Goal: Register for event/course

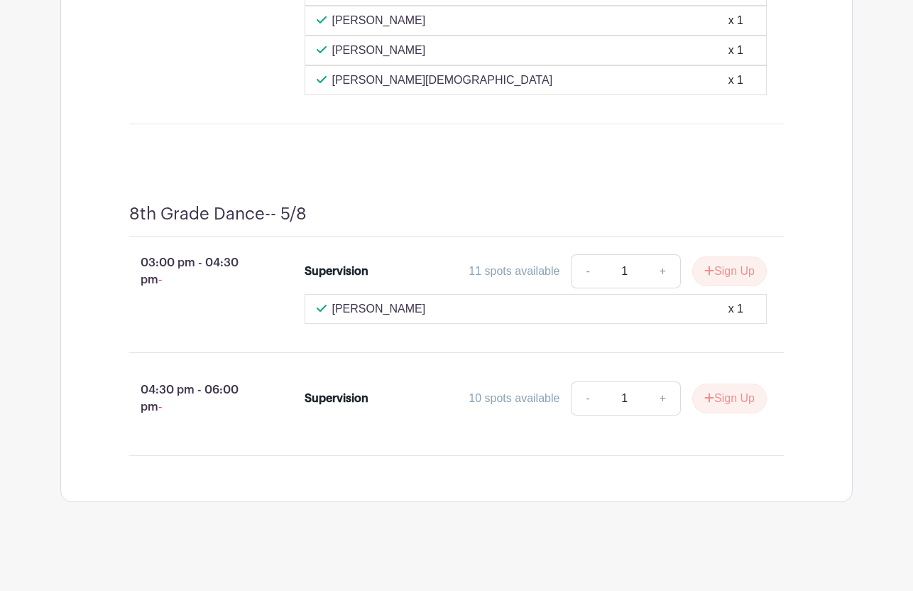
scroll to position [8460, 0]
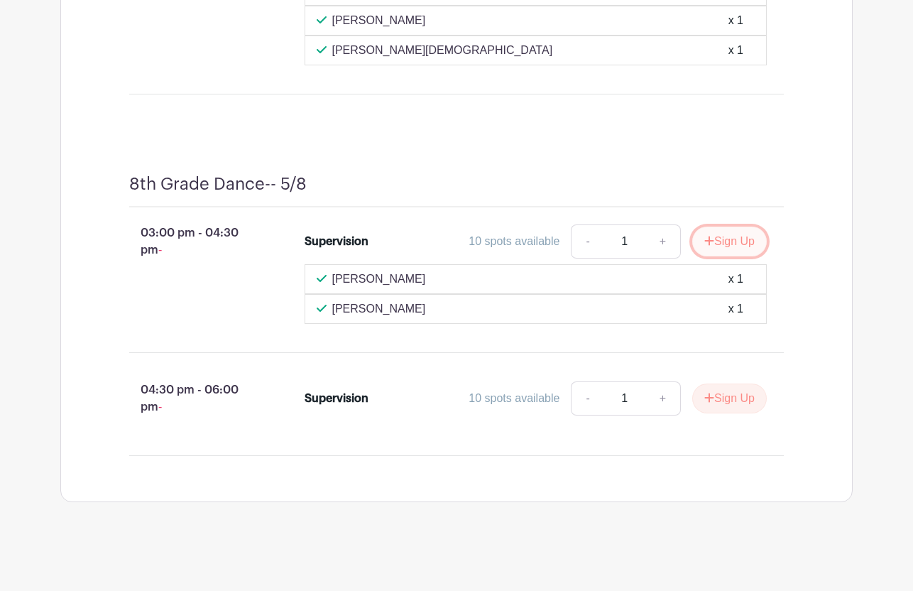
click at [732, 256] on button "Sign Up" at bounding box center [729, 241] width 75 height 30
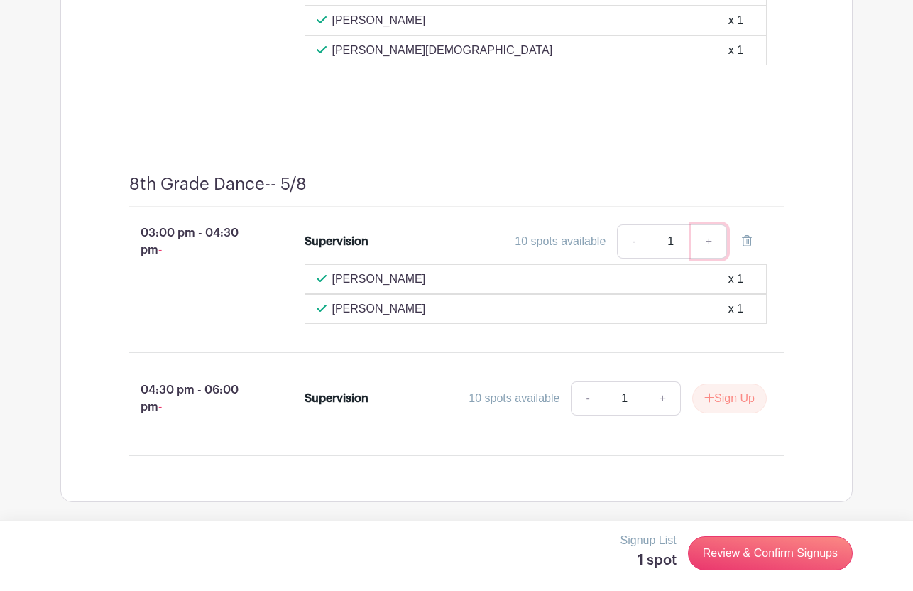
click at [709, 258] on link "+" at bounding box center [708, 241] width 35 height 34
type input "2"
click at [635, 258] on link "-" at bounding box center [633, 241] width 33 height 34
type input "1"
click at [557, 250] on div "10 spots available" at bounding box center [560, 241] width 91 height 17
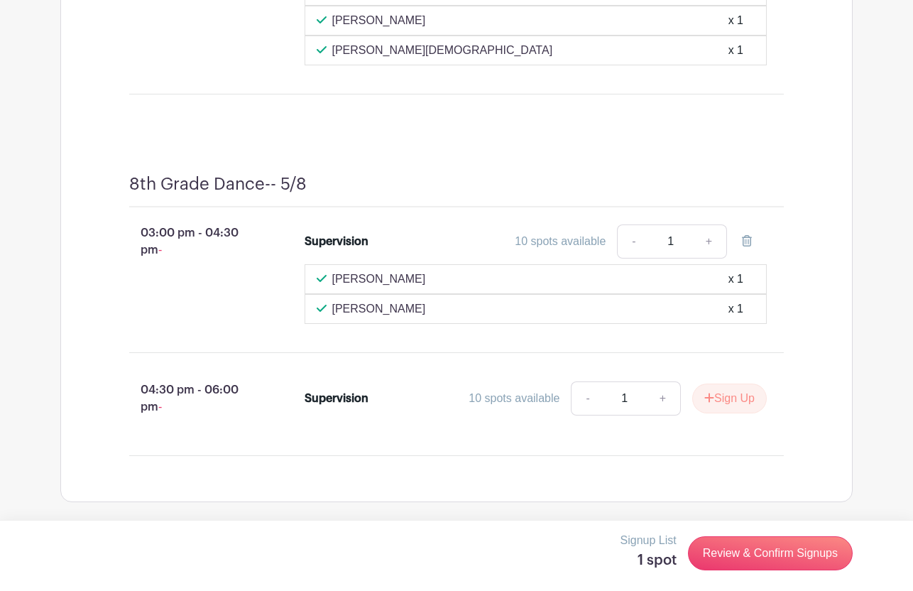
click at [795, 398] on div "03:00 pm - 04:30 pm - Supervision 10 spots available - 1 + Christy Hall x 1 Eva…" at bounding box center [456, 331] width 723 height 248
click at [547, 250] on div "10 spots available" at bounding box center [560, 241] width 91 height 17
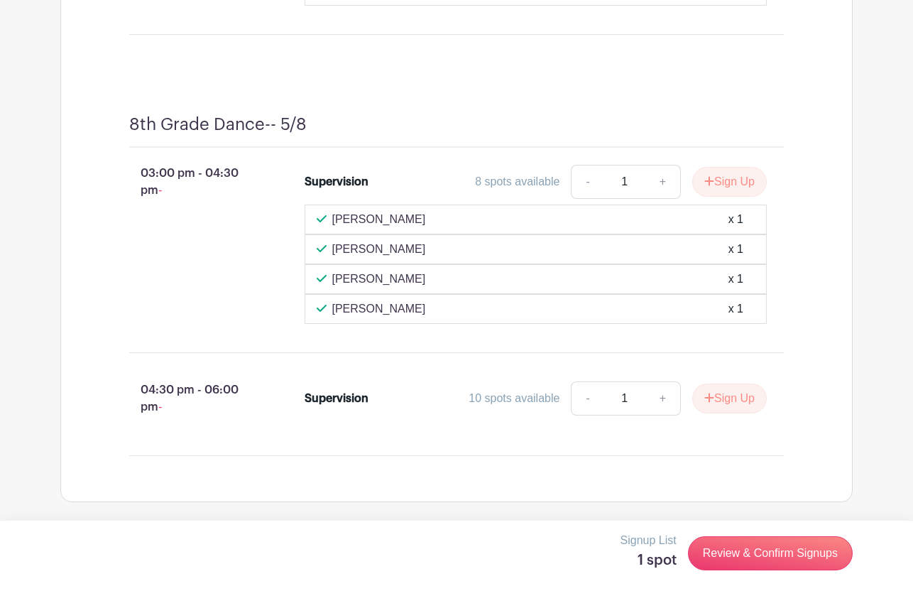
scroll to position [9122, 0]
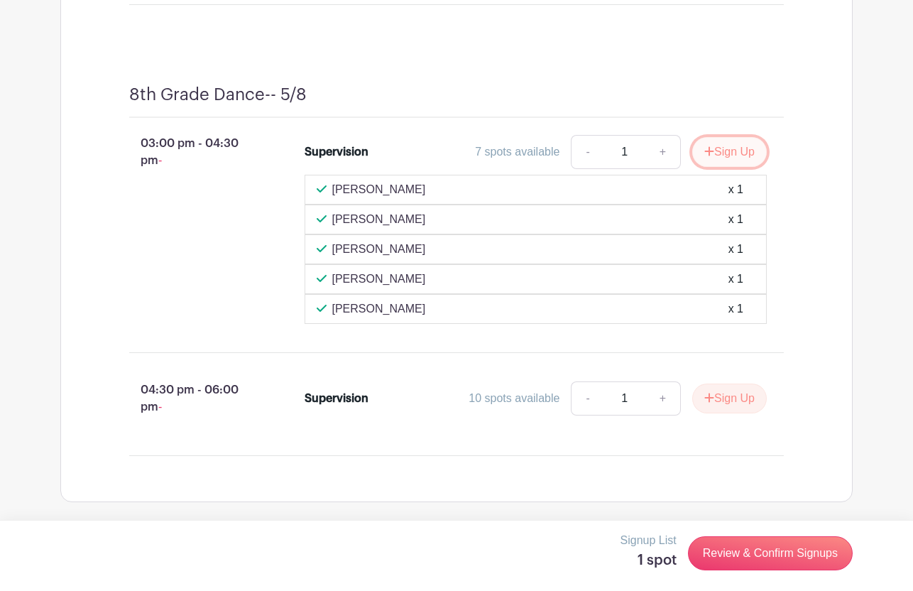
click at [722, 167] on button "Sign Up" at bounding box center [729, 152] width 75 height 30
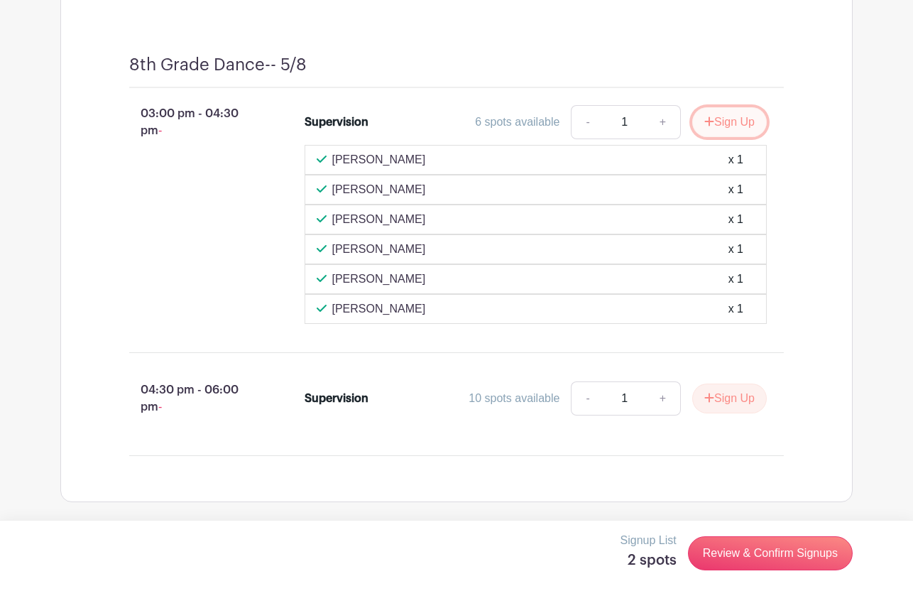
click at [722, 137] on button "Sign Up" at bounding box center [729, 122] width 75 height 30
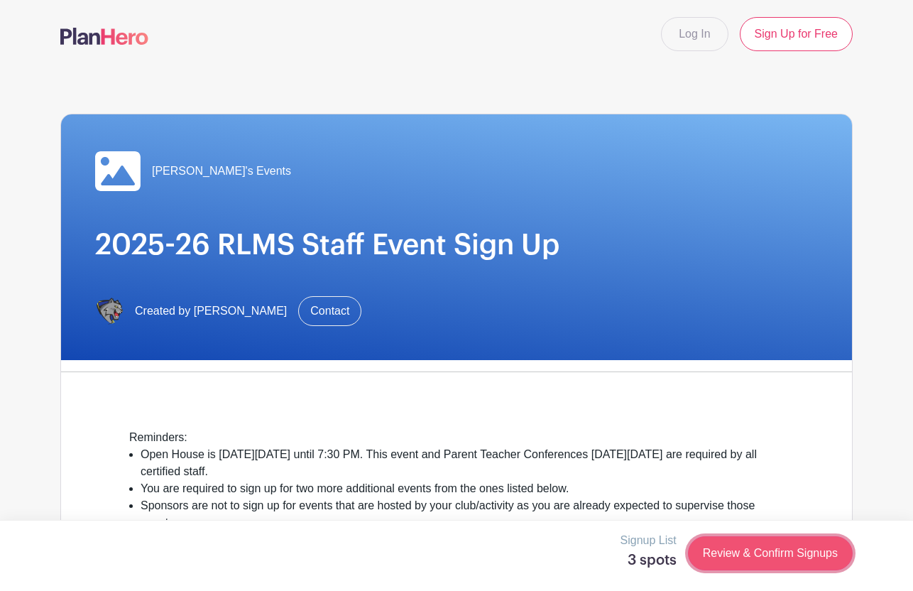
click at [718, 554] on link "Review & Confirm Signups" at bounding box center [770, 553] width 165 height 34
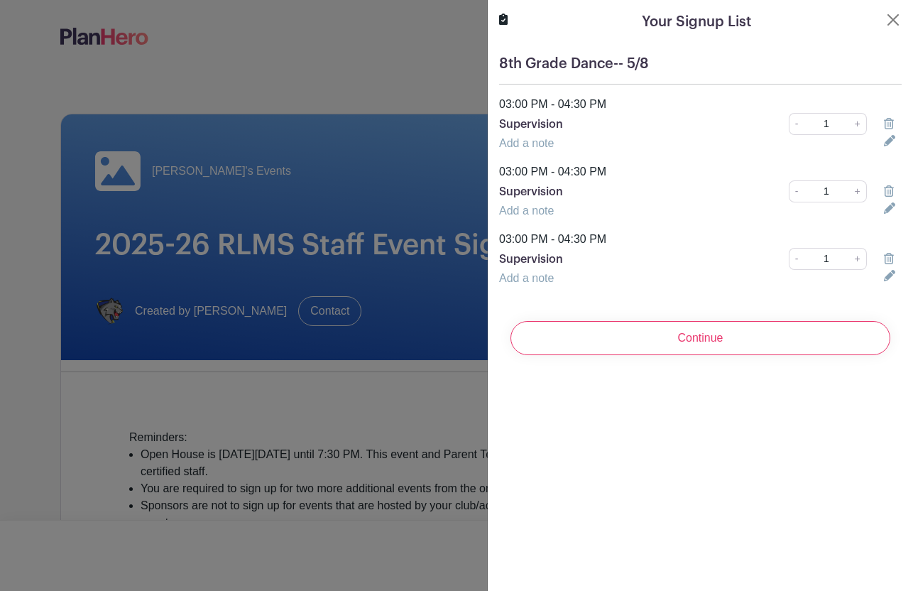
click at [891, 123] on icon at bounding box center [889, 123] width 10 height 11
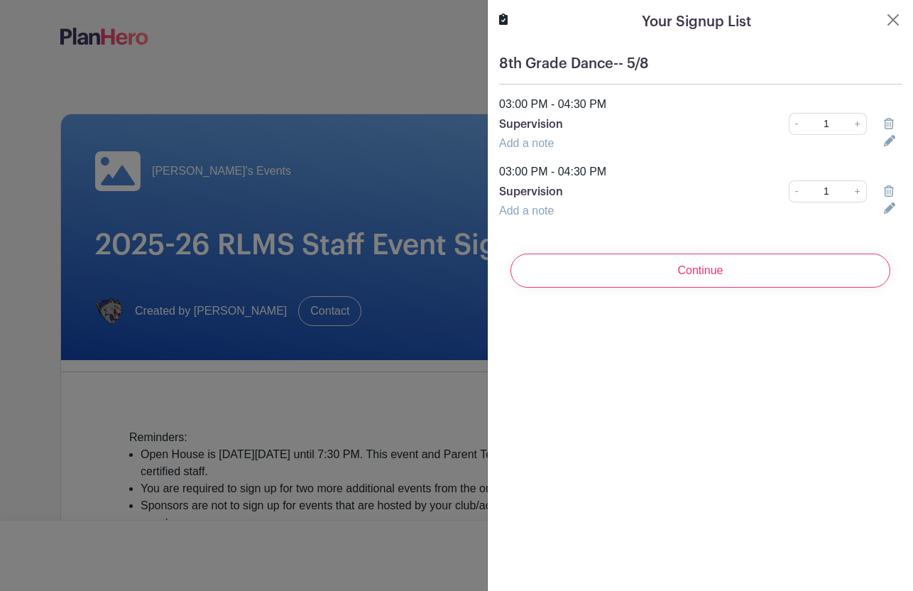
click at [891, 123] on icon at bounding box center [889, 123] width 10 height 11
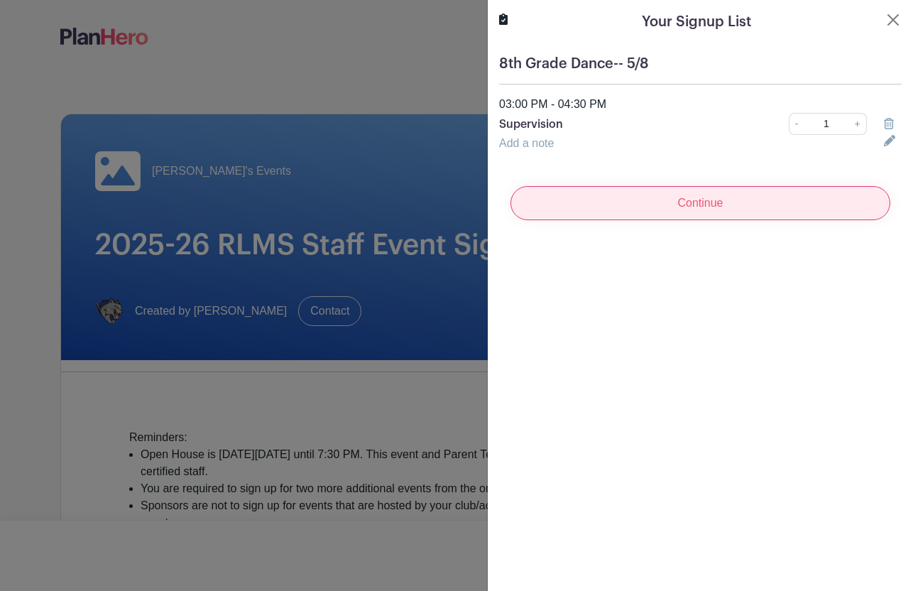
click at [775, 195] on input "Continue" at bounding box center [700, 203] width 380 height 34
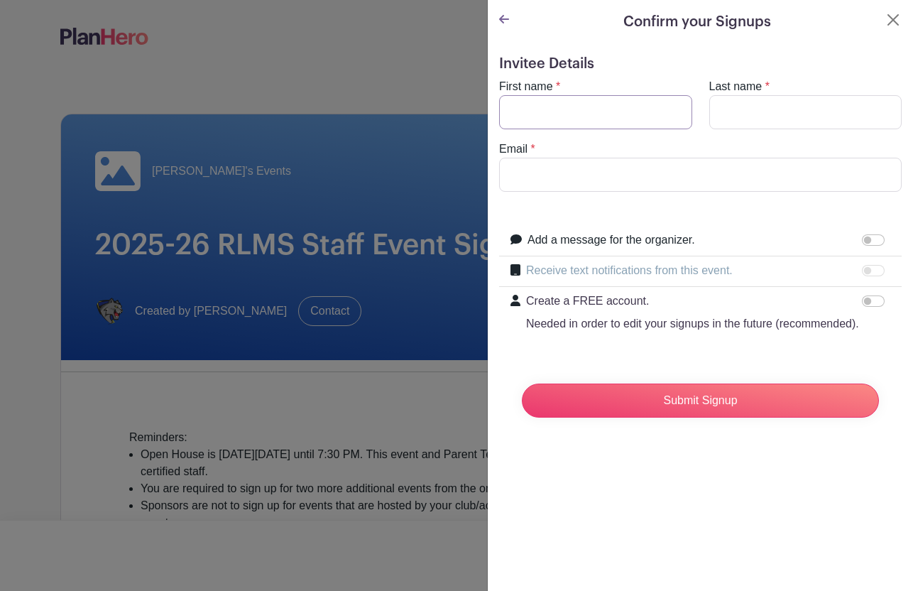
click at [596, 112] on input "First name" at bounding box center [595, 112] width 193 height 34
type input "[PERSON_NAME]"
click at [723, 114] on input "Last name" at bounding box center [805, 112] width 193 height 34
type input "[PERSON_NAME]"
click at [641, 179] on input "Email" at bounding box center [700, 175] width 403 height 34
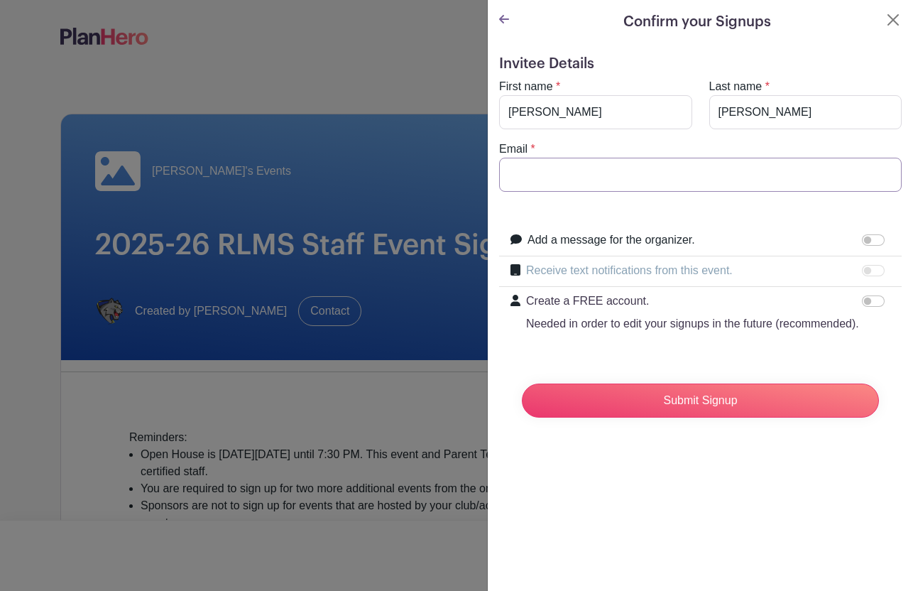
type input "[EMAIL_ADDRESS][DOMAIN_NAME]"
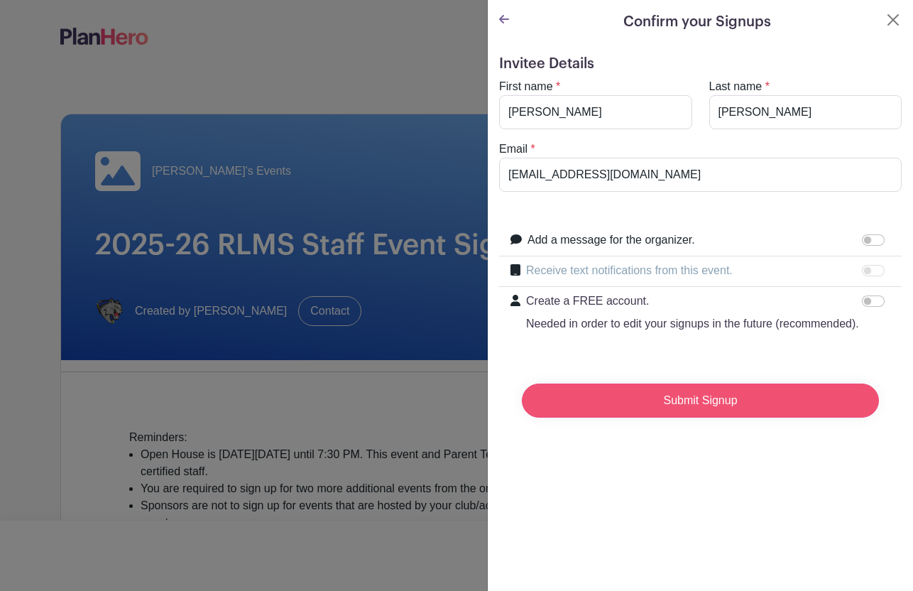
click at [640, 402] on input "Submit Signup" at bounding box center [700, 400] width 357 height 34
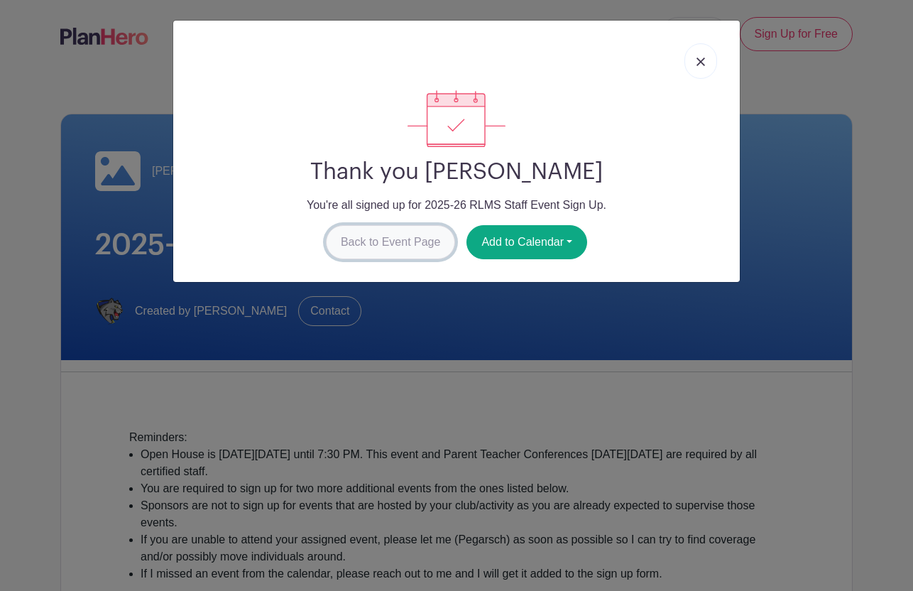
click at [382, 250] on link "Back to Event Page" at bounding box center [391, 242] width 130 height 34
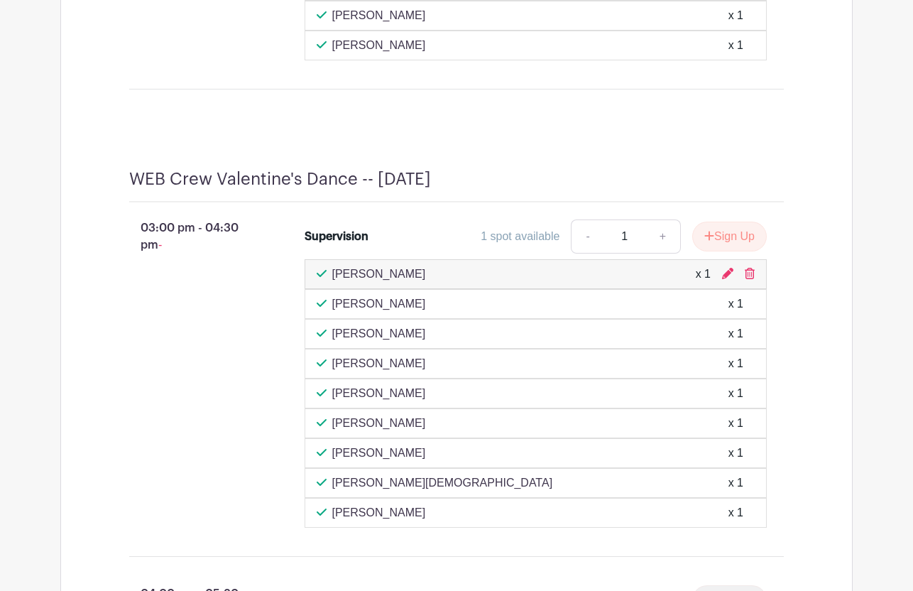
scroll to position [4574, 0]
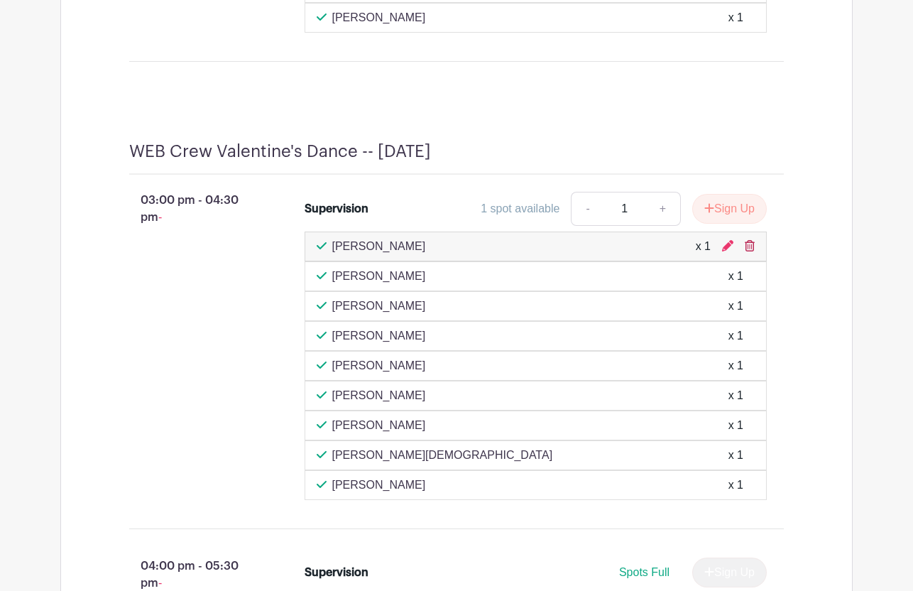
click at [752, 251] on icon at bounding box center [750, 245] width 10 height 11
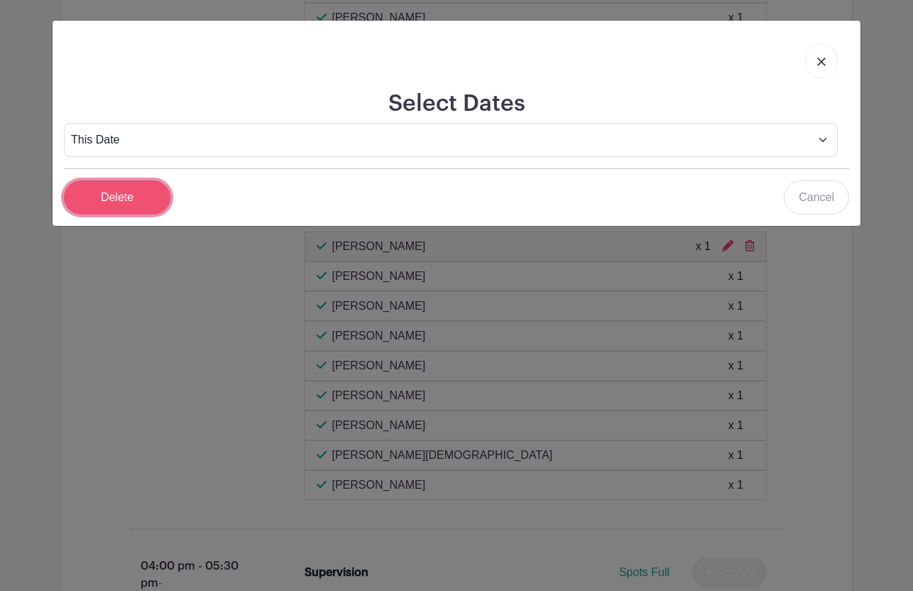
click at [120, 204] on input "Delete" at bounding box center [117, 197] width 106 height 34
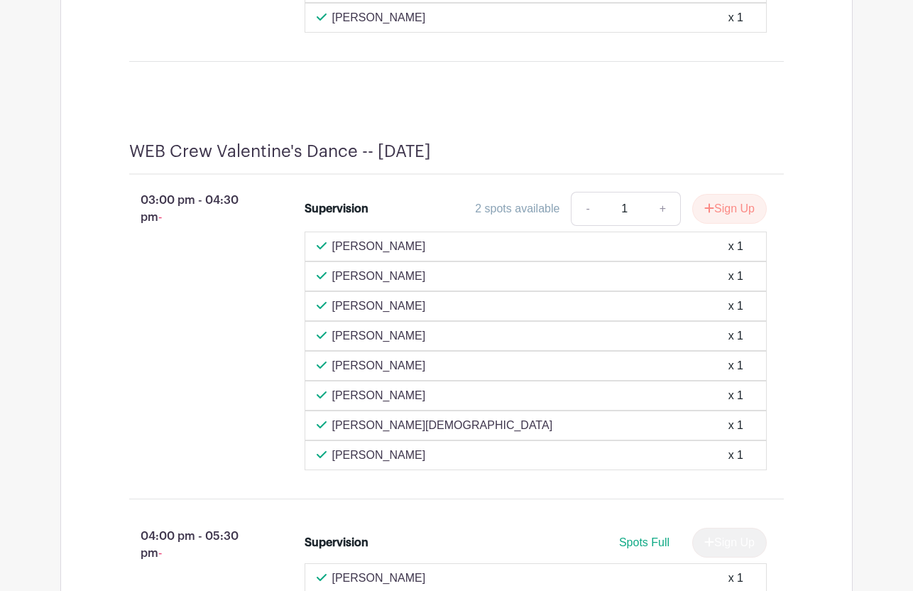
click at [912, 324] on main "Log In Sign Up for Free [PERSON_NAME]'s Events 2025-26 RLMS Staff Event Sign Up…" at bounding box center [456, 5] width 913 height 9158
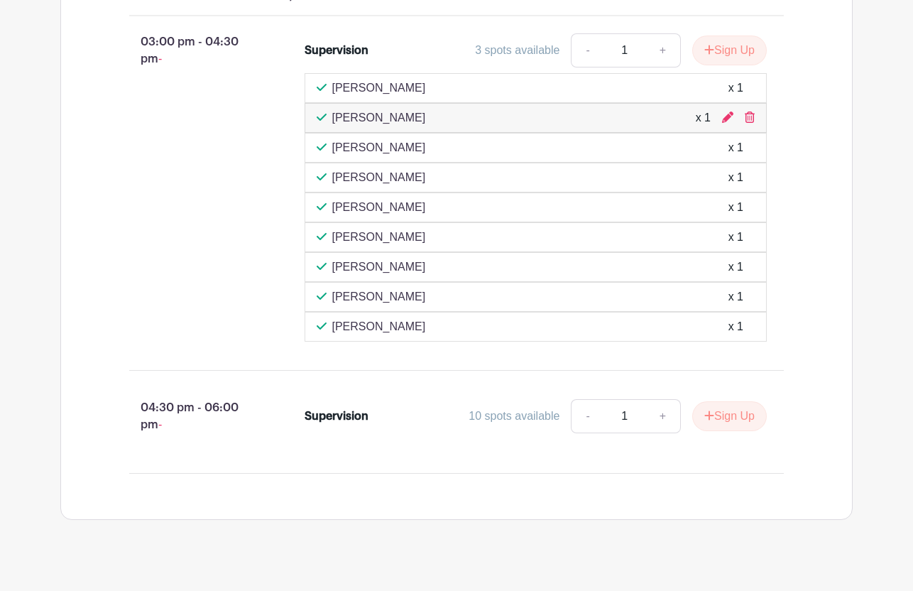
scroll to position [8520, 0]
